Goal: Use online tool/utility: Utilize a website feature to perform a specific function

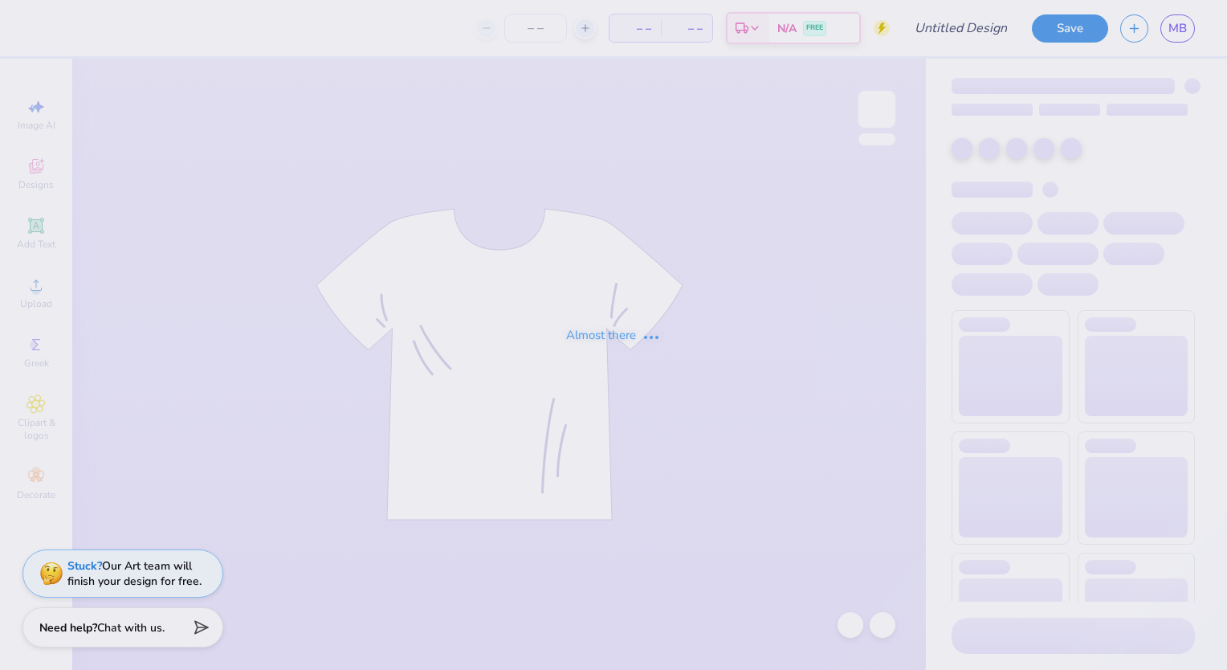
type input "PEK Initiation shirt option 2"
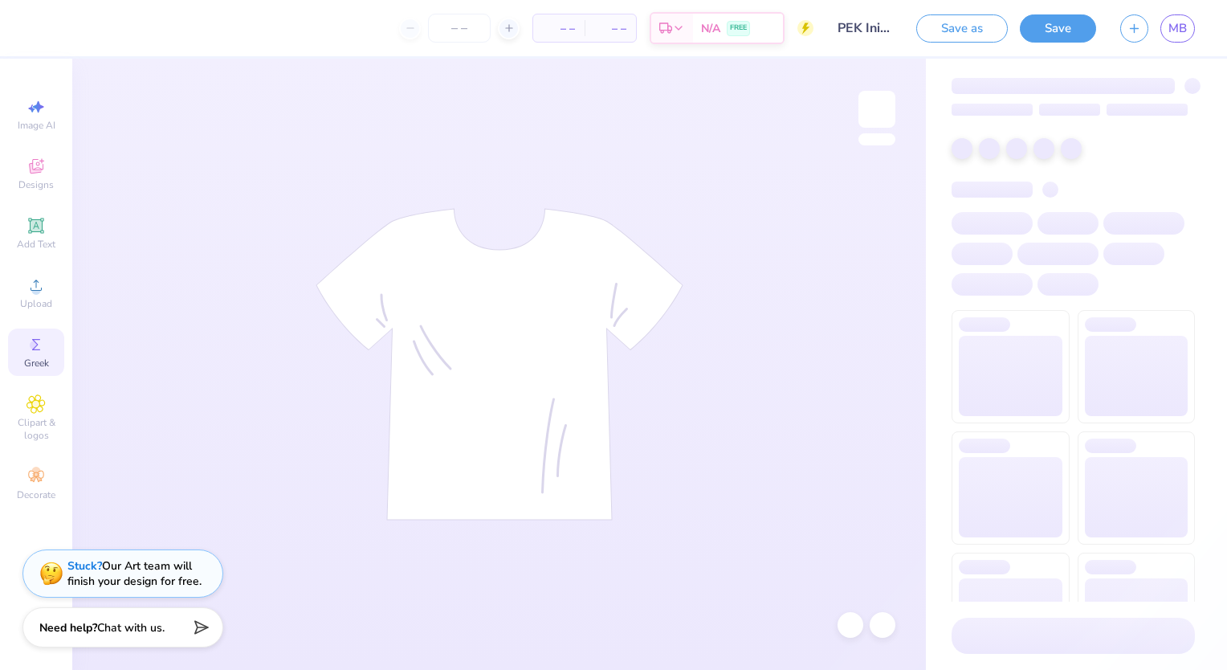
click at [39, 345] on icon at bounding box center [36, 344] width 19 height 19
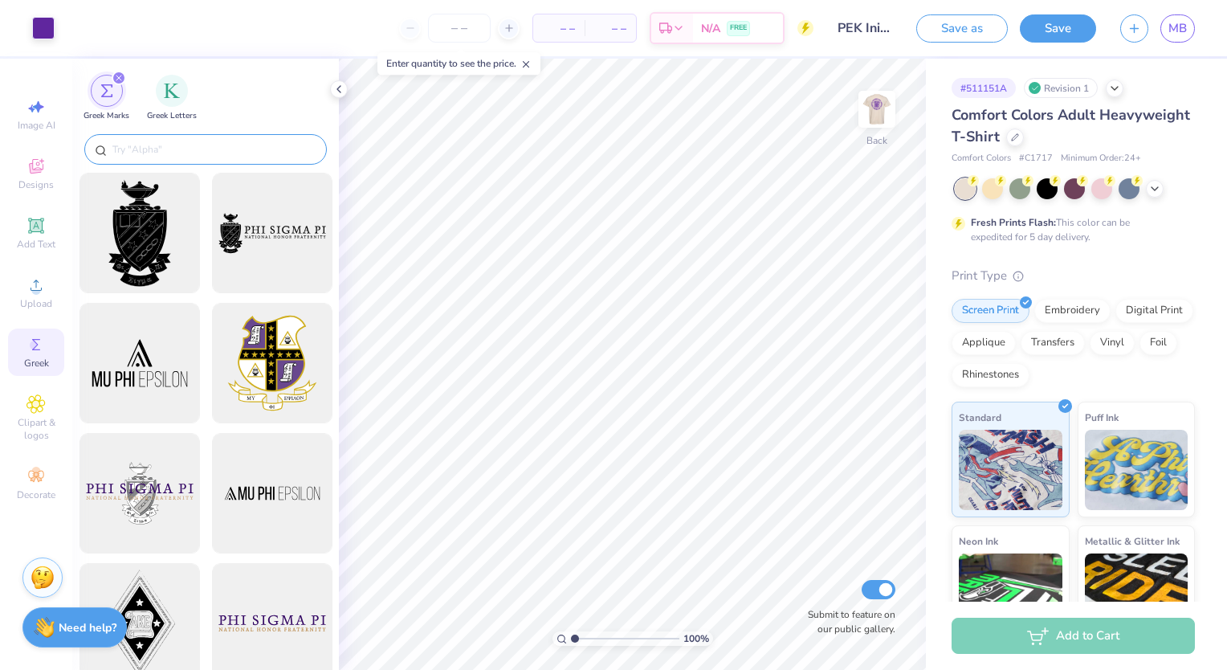
click at [170, 153] on input "text" at bounding box center [214, 149] width 206 height 16
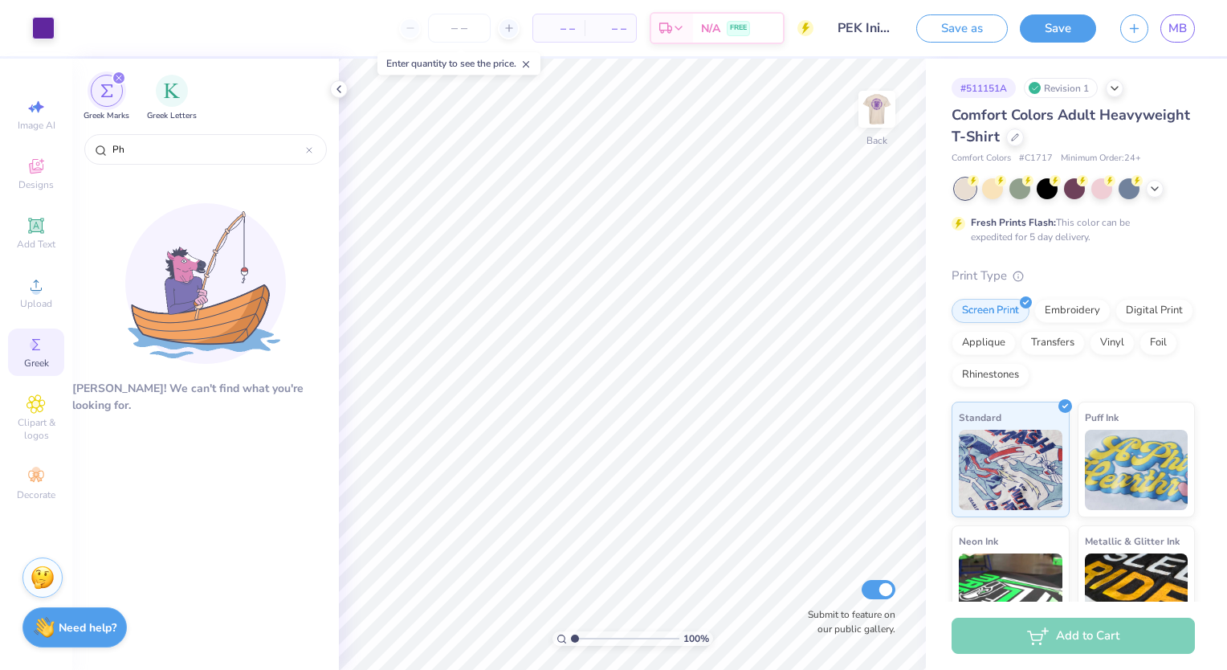
type input "P"
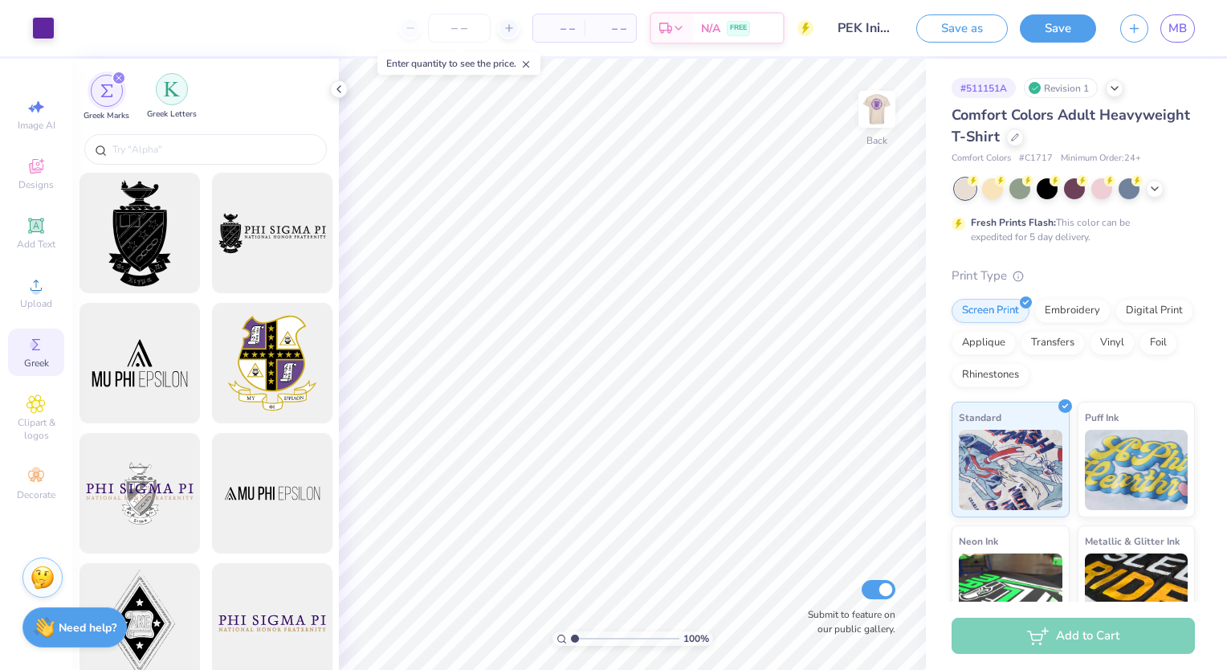
click at [177, 84] on img "filter for Greek Letters" at bounding box center [172, 89] width 16 height 16
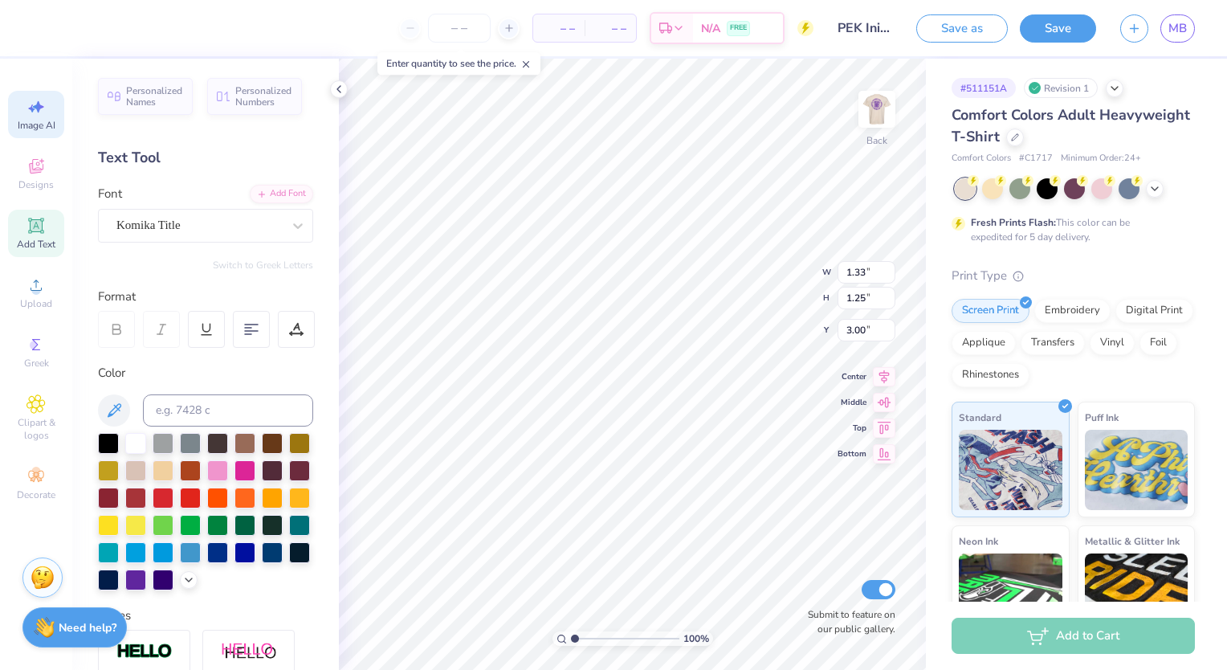
click at [28, 94] on div "Image AI" at bounding box center [36, 114] width 56 height 47
select select "4"
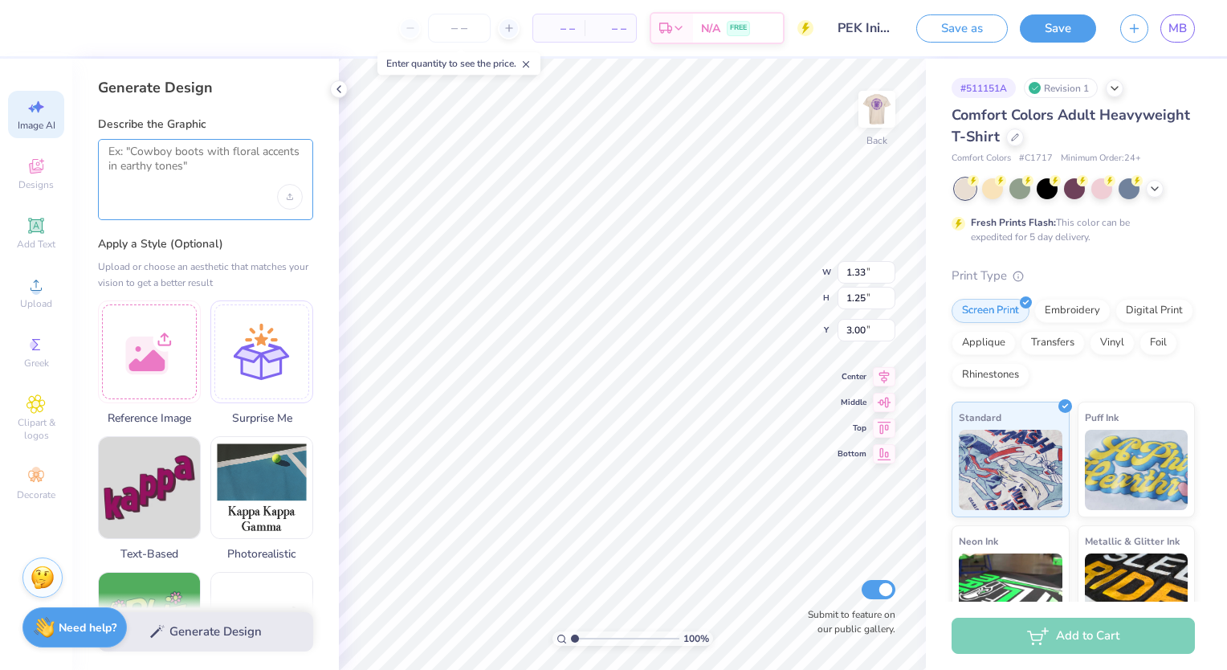
click at [167, 146] on textarea at bounding box center [205, 165] width 194 height 40
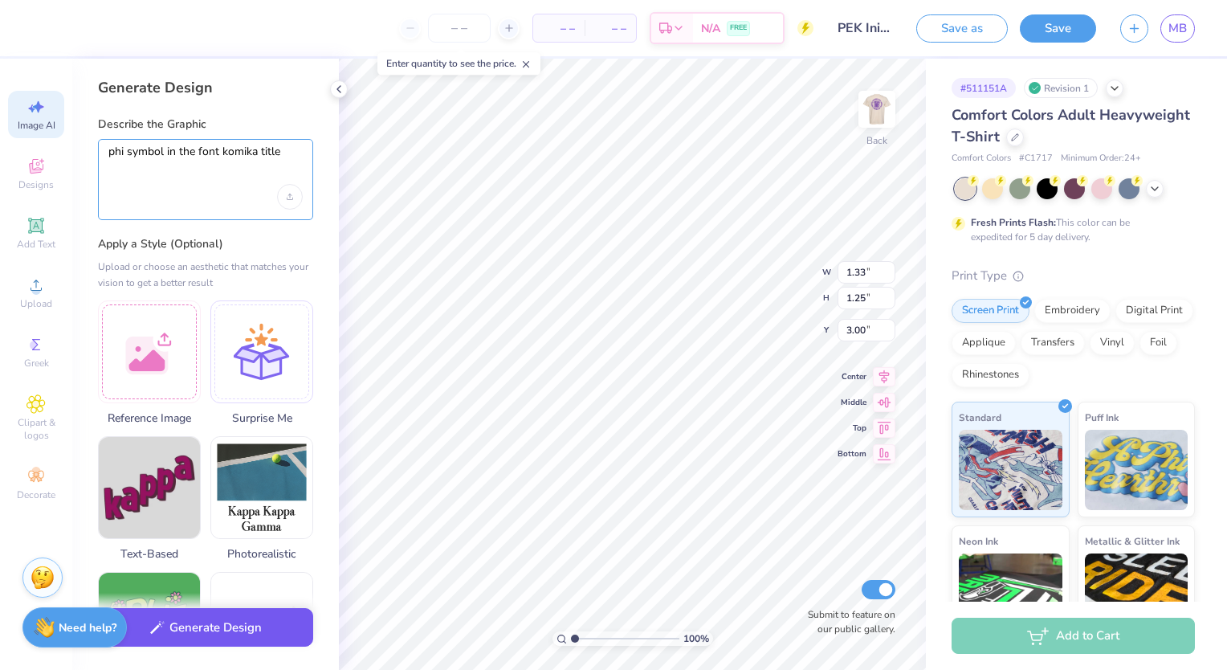
type textarea "phi symbol in the font komika title"
click at [247, 622] on button "Generate Design" at bounding box center [205, 627] width 215 height 39
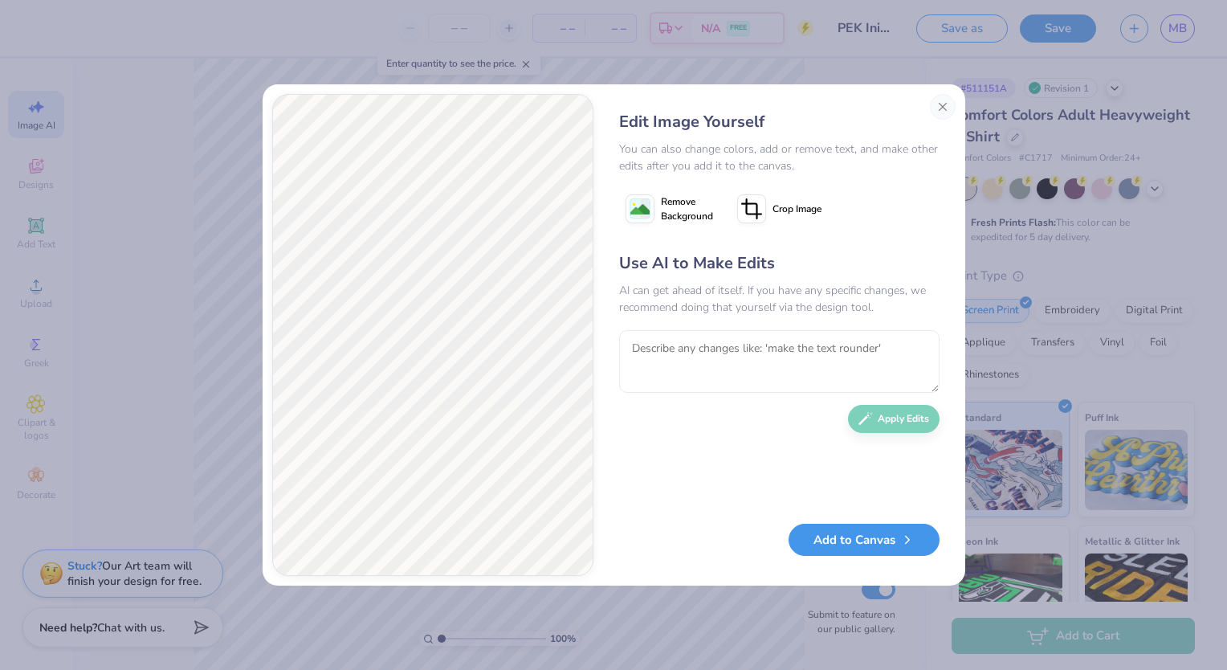
click at [902, 538] on icon "button" at bounding box center [907, 540] width 14 height 14
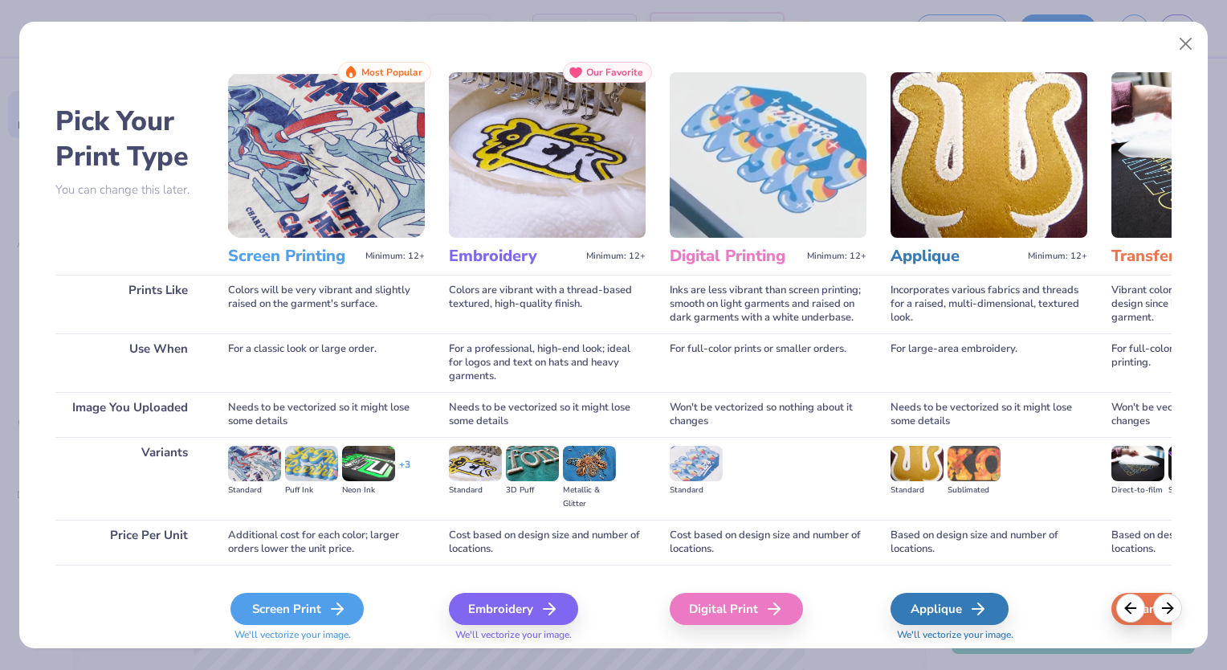
click at [321, 606] on div "Screen Print" at bounding box center [297, 609] width 133 height 32
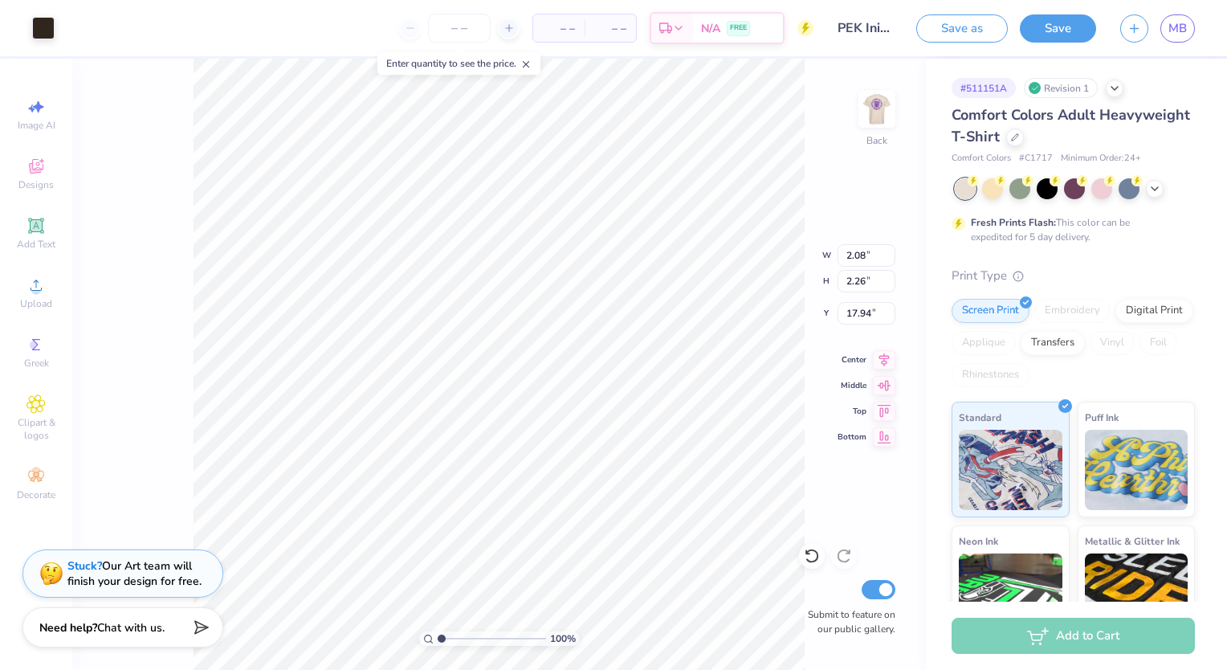
type input "2.08"
type input "2.26"
type input "17.94"
